Goal: Information Seeking & Learning: Check status

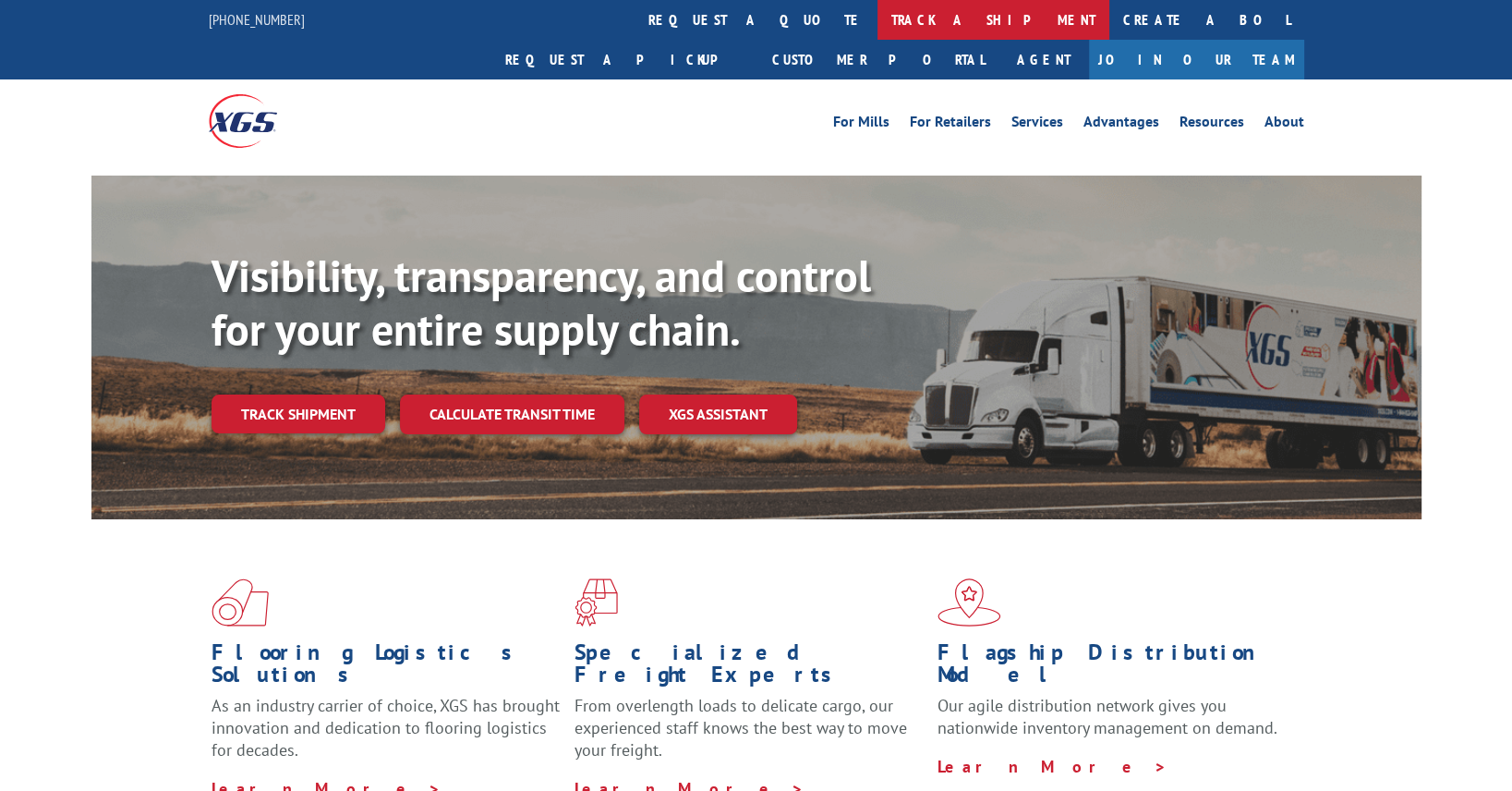
click at [878, 7] on link "track a shipment" at bounding box center [993, 20] width 232 height 40
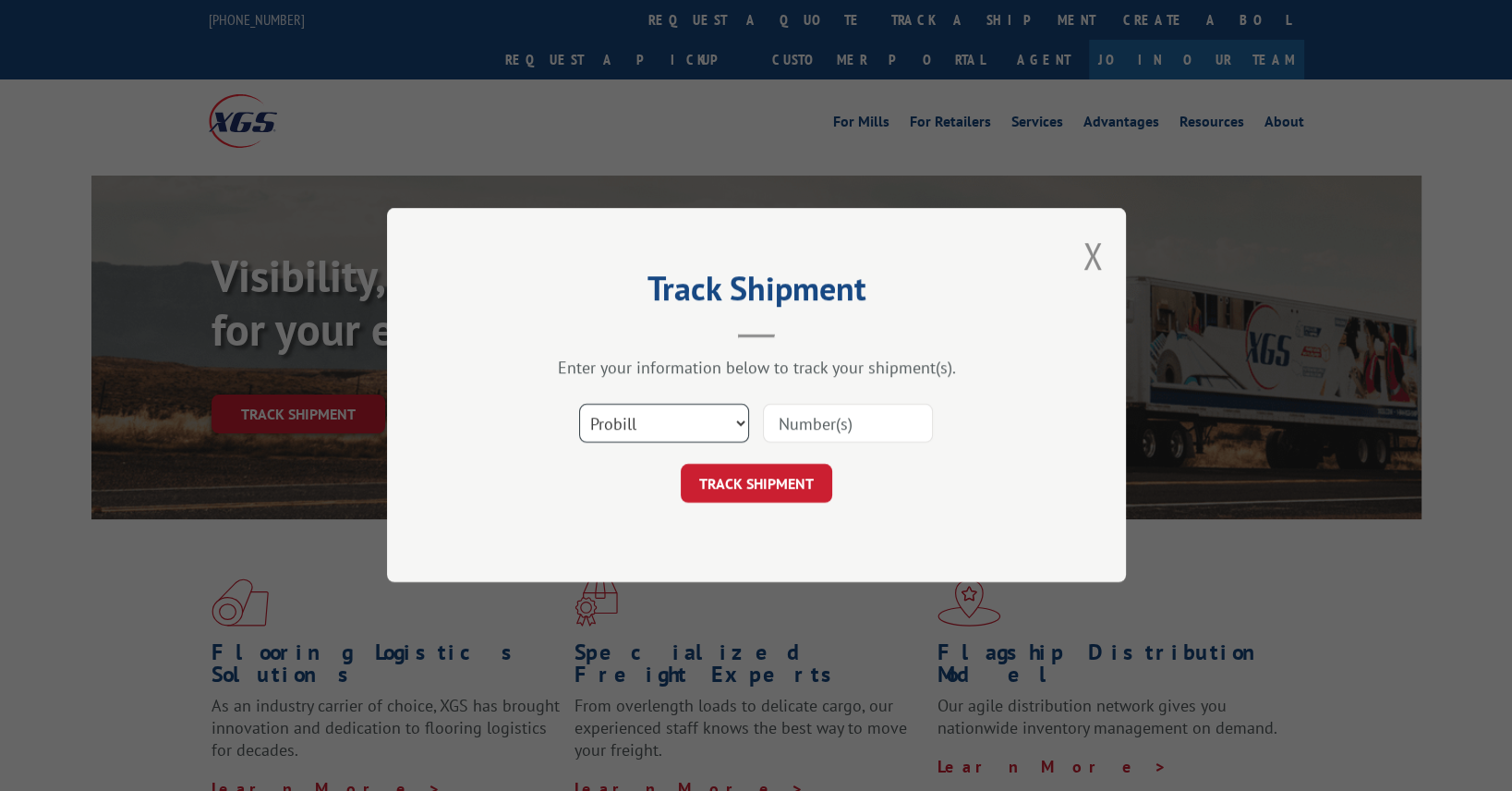
click at [631, 419] on select "Select category... Probill BOL PO" at bounding box center [664, 424] width 170 height 39
select select "bol"
click at [579, 405] on select "Select category... Probill BOL PO" at bounding box center [664, 424] width 170 height 39
click at [798, 421] on input at bounding box center [848, 424] width 170 height 39
type input "481668"
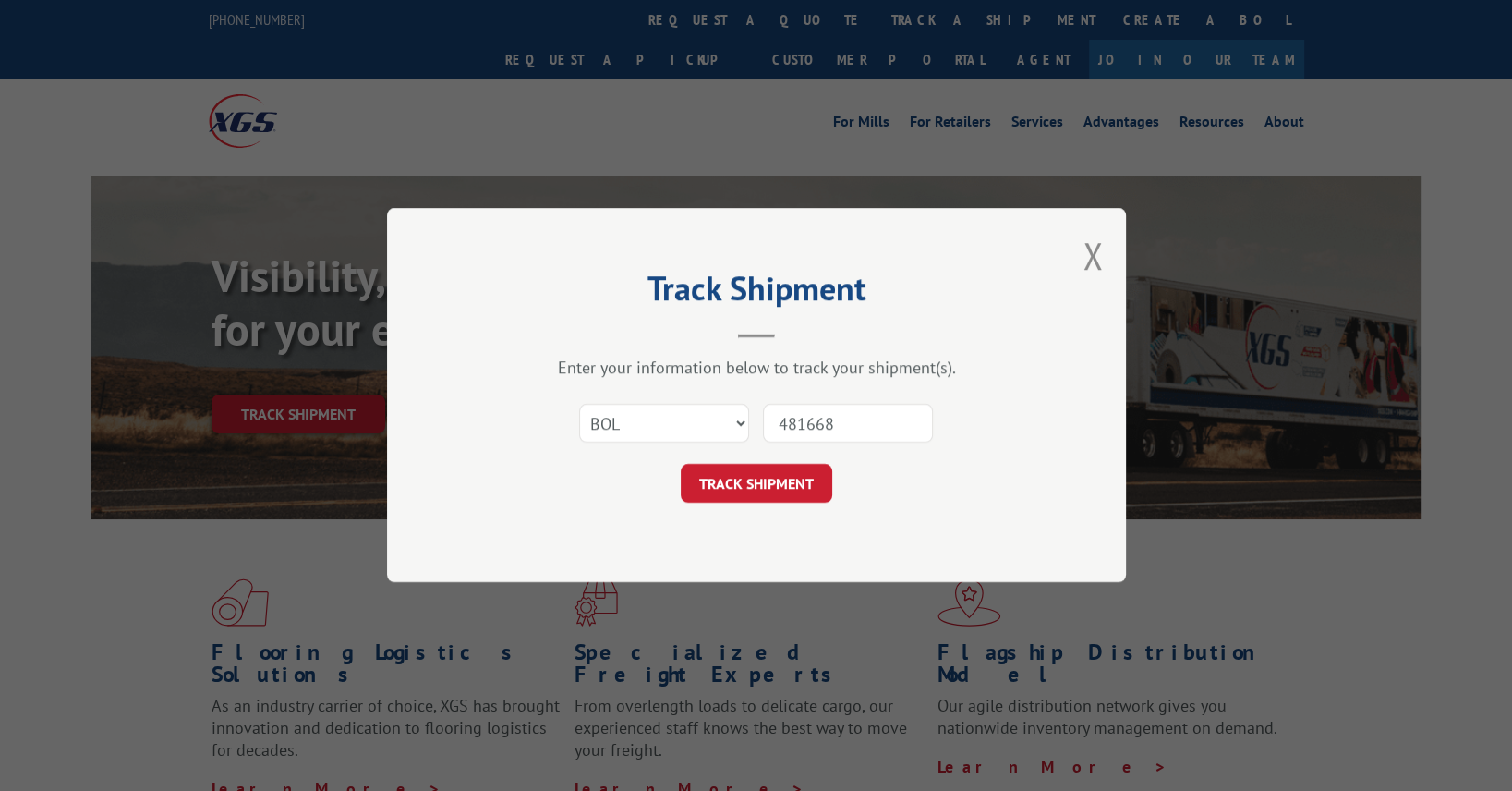
click button "TRACK SHIPMENT" at bounding box center [756, 483] width 152 height 39
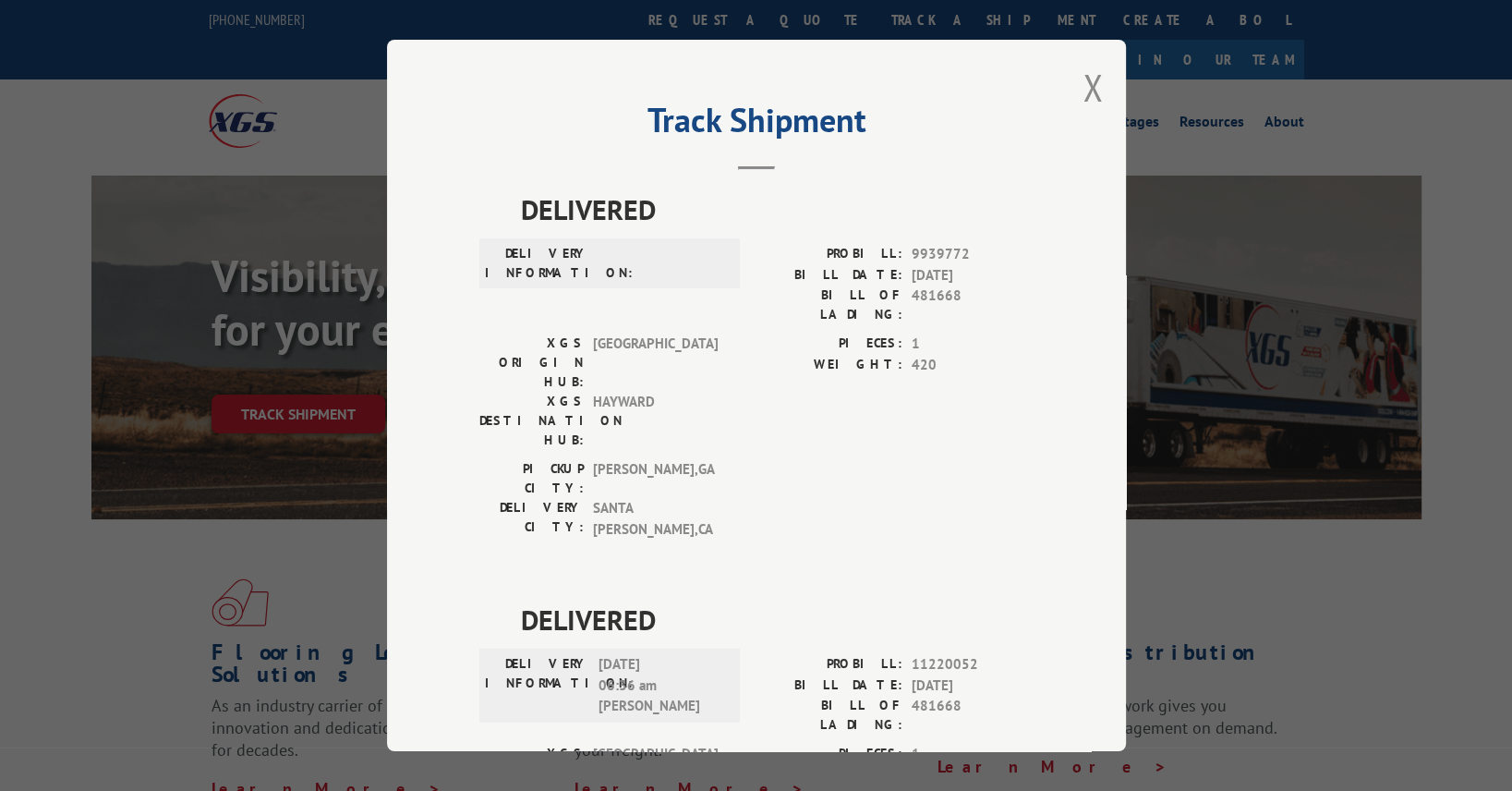
click at [1074, 89] on div "Track Shipment DELIVERED DELIVERY INFORMATION: PROBILL: 9939772 BILL DATE: [DAT…" at bounding box center [756, 396] width 739 height 712
click at [1097, 96] on div "Track Shipment DELIVERED DELIVERY INFORMATION: PROBILL: 9939772 BILL DATE: [DAT…" at bounding box center [756, 396] width 739 height 712
click at [1082, 96] on button "Close modal" at bounding box center [1092, 87] width 20 height 49
